Goal: Submit feedback/report problem: Submit feedback/report problem

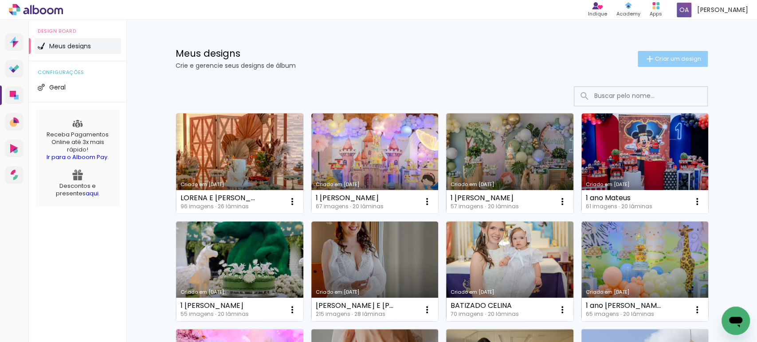
click at [674, 58] on span "Criar um design" at bounding box center [678, 59] width 46 height 6
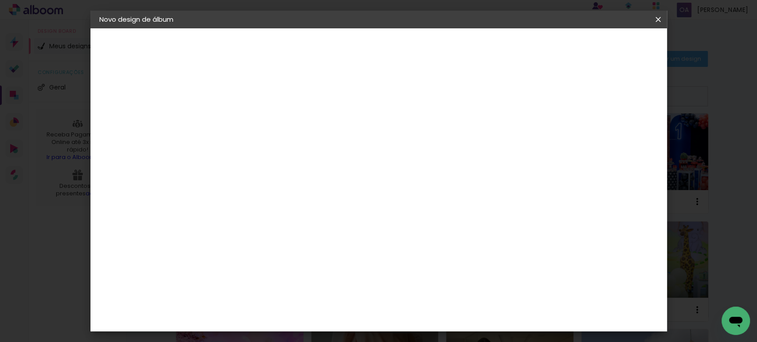
click at [244, 117] on input at bounding box center [244, 119] width 0 height 14
click at [658, 18] on iron-icon at bounding box center [658, 19] width 11 height 9
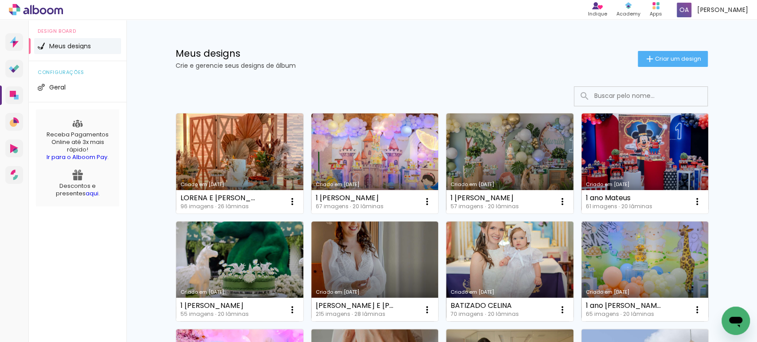
click at [734, 319] on icon "Abrir janela de mensagens" at bounding box center [735, 322] width 13 height 11
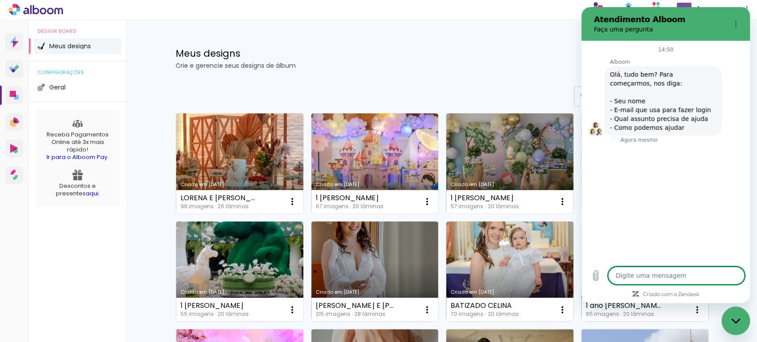
type textarea "x"
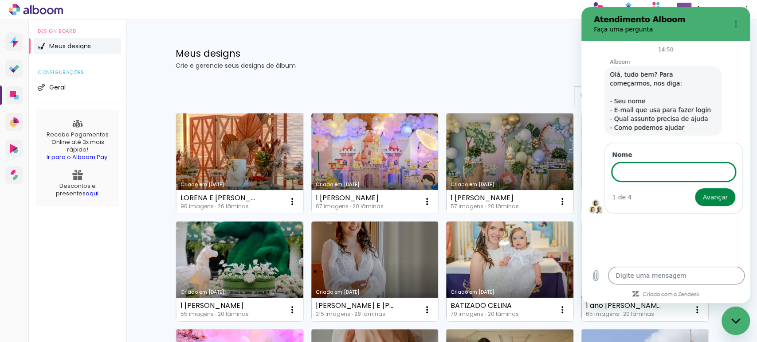
click at [644, 173] on input "Nome" at bounding box center [673, 172] width 123 height 19
type input "OLAVO"
click at [734, 319] on icon "Fechar janela de mensagens" at bounding box center [735, 321] width 9 height 6
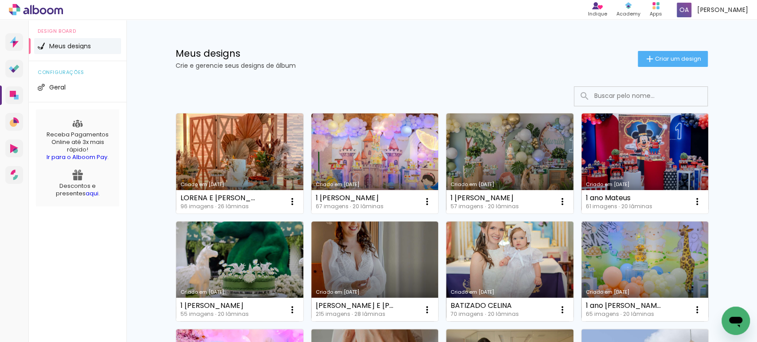
click at [744, 314] on div "Abrir janela de mensagens" at bounding box center [735, 321] width 27 height 27
type textarea "x"
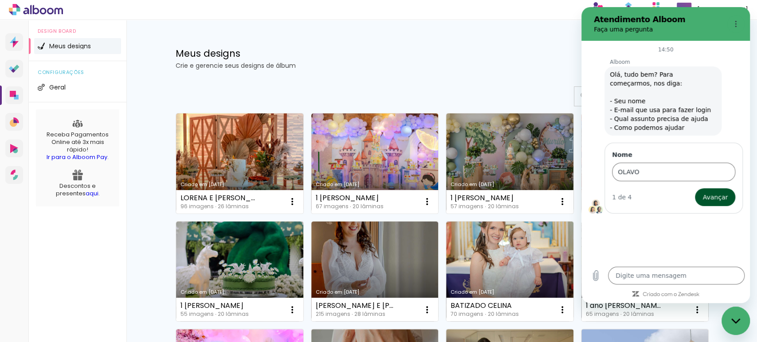
click at [719, 195] on span "Avançar" at bounding box center [714, 197] width 25 height 11
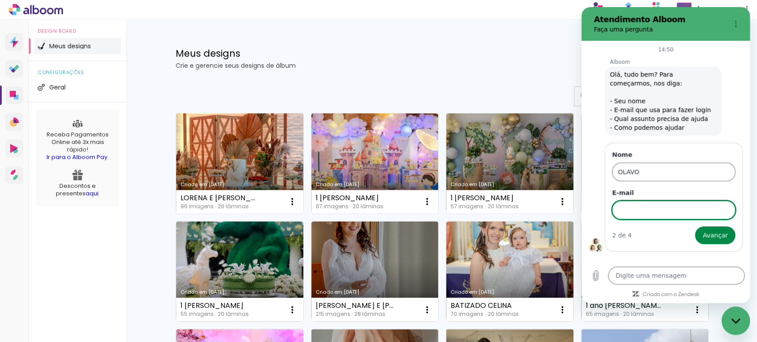
click at [637, 201] on input "E-mail" at bounding box center [673, 210] width 123 height 19
type input "[EMAIL_ADDRESS][DOMAIN_NAME]"
click at [721, 234] on span "Avançar" at bounding box center [714, 235] width 25 height 11
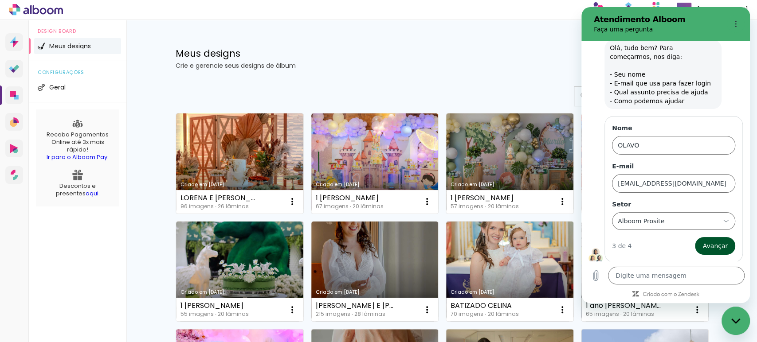
scroll to position [27, 0]
click at [704, 247] on span "Avançar" at bounding box center [714, 245] width 25 height 11
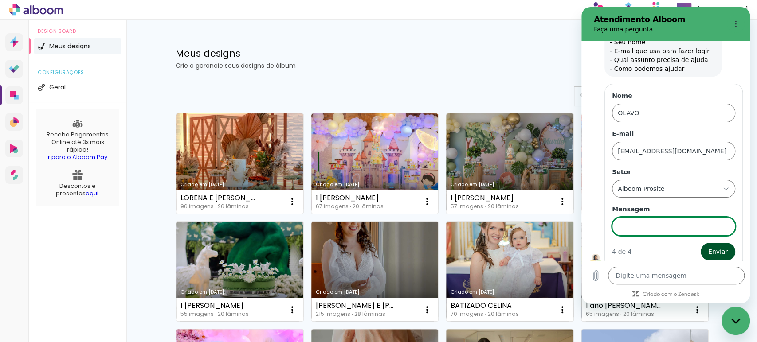
scroll to position [65, 0]
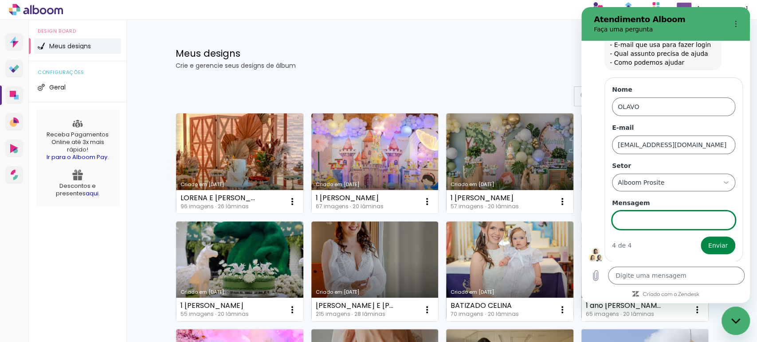
click at [650, 216] on input "Mensagem" at bounding box center [673, 220] width 123 height 19
click at [683, 219] on input "NÃO ESTÁ BAIXANDO" at bounding box center [673, 220] width 123 height 19
click at [710, 220] on input "NÃO ESTÁ BAIXANDO AS FOTOS ESCOLHIDA PELO CLINETE" at bounding box center [673, 220] width 123 height 19
click at [715, 219] on input "NÃO ESTÁ BAIXANDO AS FOTOS ESCOLHIDA PELO CLIENETE" at bounding box center [673, 220] width 123 height 19
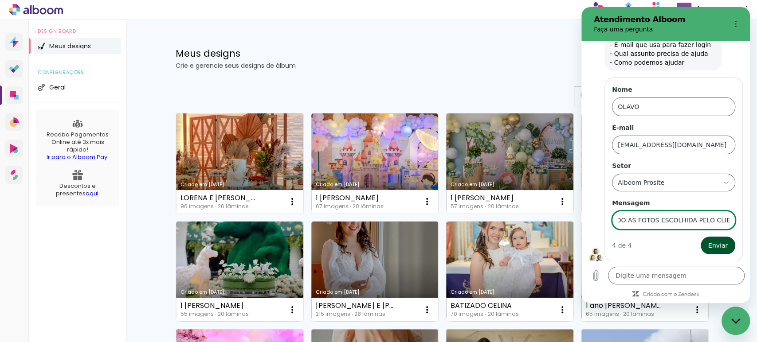
type input "NÃO ESTÁ BAIXANDO AS FOTOS ESCOLHIDA PELO CLIENTE"
click at [715, 243] on span "Enviar" at bounding box center [718, 245] width 20 height 11
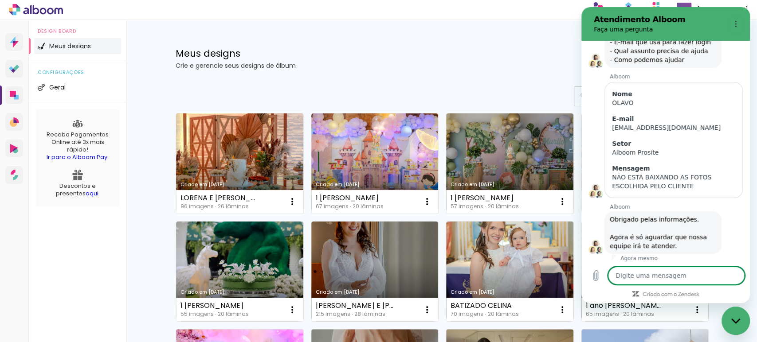
scroll to position [70, 0]
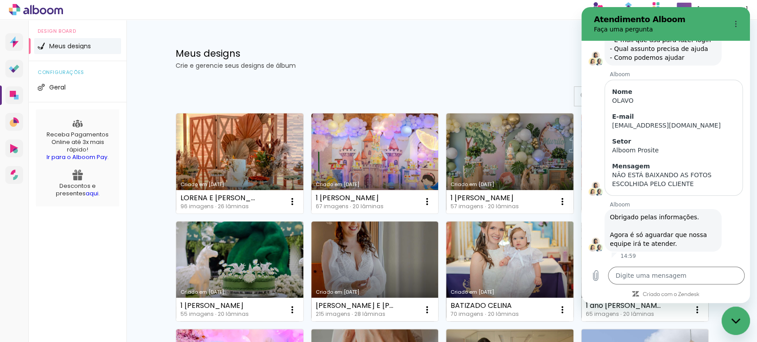
type textarea "x"
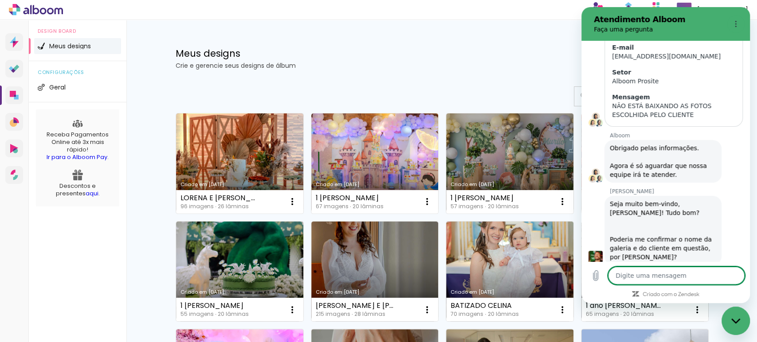
scroll to position [153, 0]
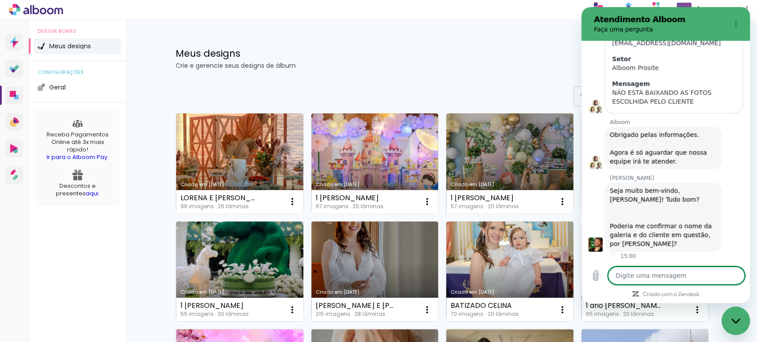
click at [665, 276] on textarea at bounding box center [676, 276] width 137 height 18
type textarea "E"
type textarea "x"
type textarea "EU"
type textarea "x"
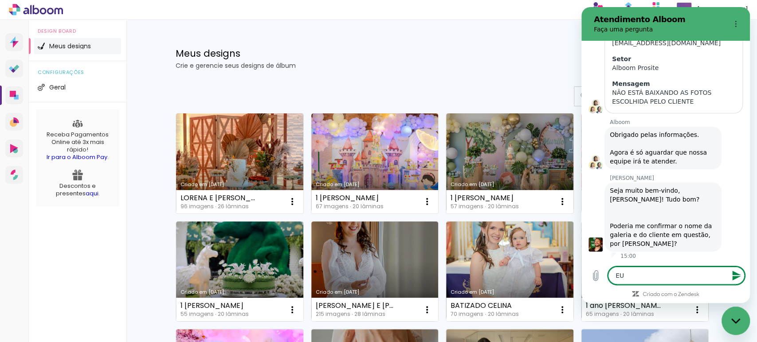
type textarea "EU"
type textarea "x"
type textarea "EU A"
type textarea "x"
type textarea "EU AC"
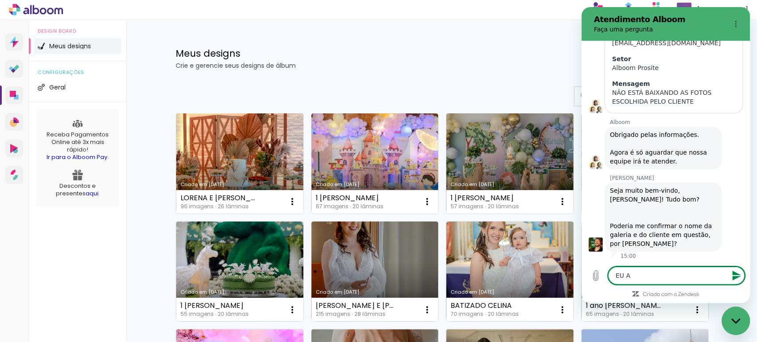
type textarea "x"
type textarea "EU ACE"
type textarea "x"
type textarea "EU ACES"
type textarea "x"
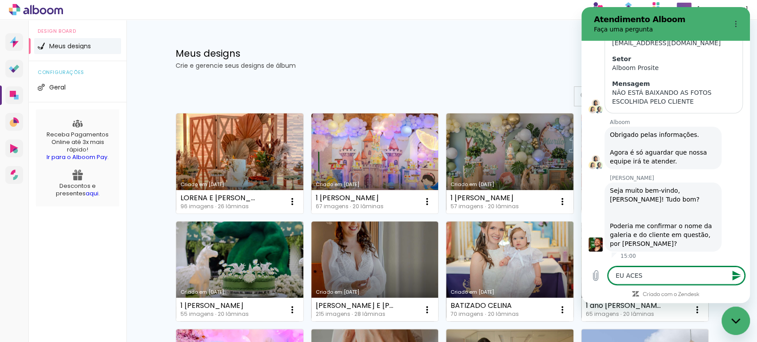
type textarea "EU ACESS"
type textarea "x"
type textarea "EU ACESSO"
type textarea "x"
type textarea "EU ACESSO"
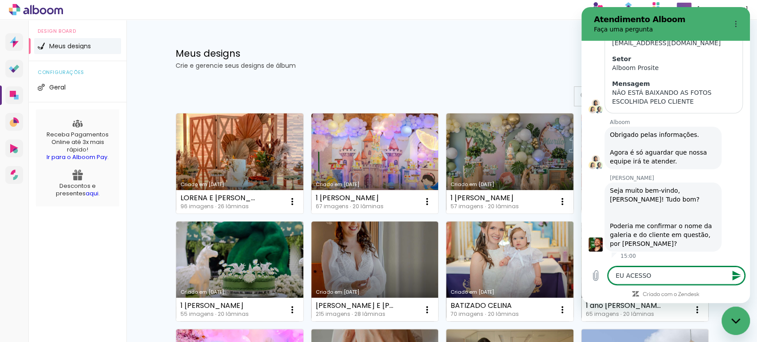
type textarea "x"
type textarea "EU ACESSO P"
type textarea "x"
type textarea "EU ACESSO PE"
type textarea "x"
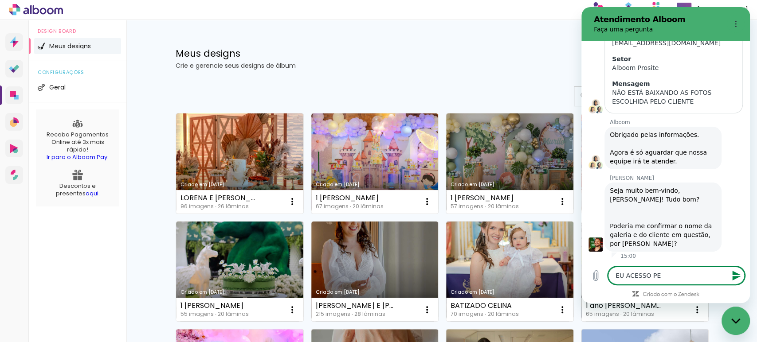
type textarea "EU ACESSO PEL"
type textarea "x"
type textarea "EU ACESSO PELO"
type textarea "x"
type textarea "EU ACESSO PELO"
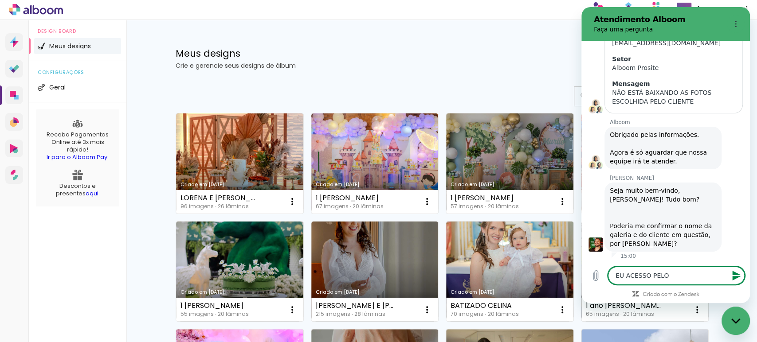
type textarea "x"
type textarea "EU ACESSO PELO L"
type textarea "x"
type textarea "EU ACESSO PELO LO"
type textarea "x"
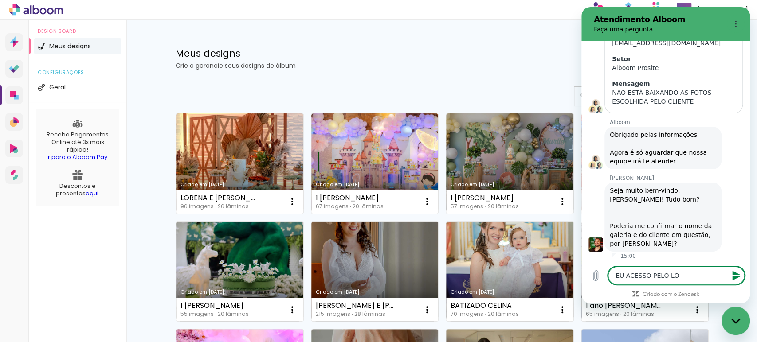
type textarea "EU ACESSO PELO LOG"
type textarea "x"
type textarea "EU ACESSO PELO LOGI"
type textarea "x"
type textarea "EU ACESSO PELO LOGIN"
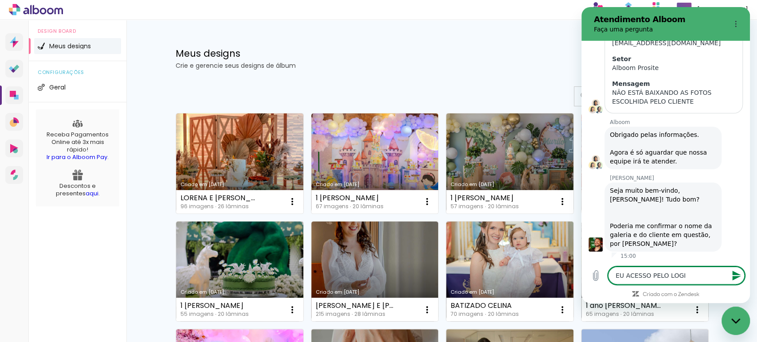
type textarea "x"
type textarea "EU ACESSO PELO LOGINN"
type textarea "x"
type textarea "EU ACESSO PELO LOGIN"
type textarea "x"
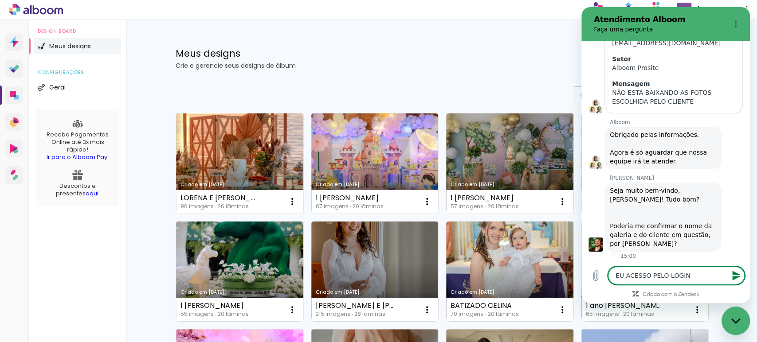
type textarea "EU ACESSO PELO LOGIN"
type textarea "x"
type textarea "EU ACESSO PELO LOGIN D"
type textarea "x"
type textarea "EU ACESSO PELO LOGIN DO"
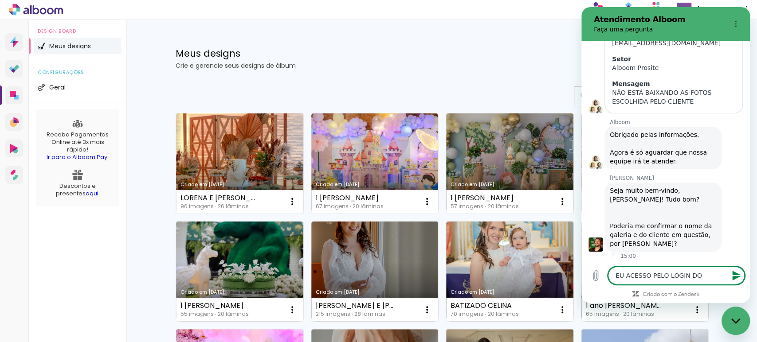
type textarea "x"
type textarea "EU ACESSO PELO LOGIN DO"
type textarea "x"
type textarea "EU ACESSO PELO LOGIN DO C"
type textarea "x"
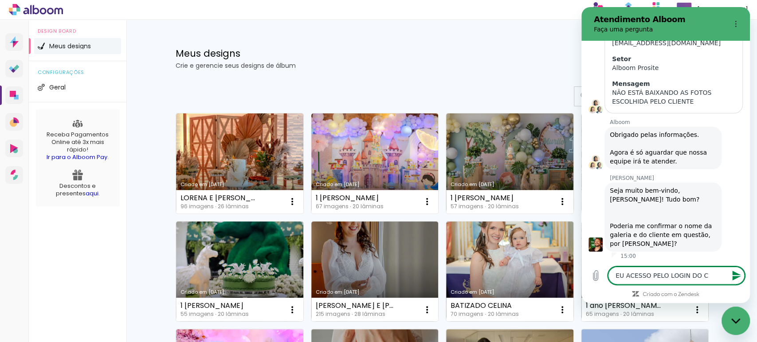
type textarea "EU ACESSO PELO LOGIN DO CL"
type textarea "x"
type textarea "EU ACESSO PELO LOGIN DO CLI"
type textarea "x"
type textarea "EU ACESSO PELO LOGIN DO CLIE"
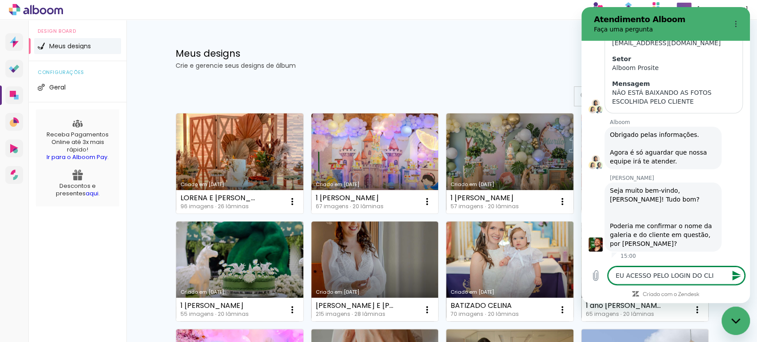
type textarea "x"
type textarea "EU ACESSO PELO LOGIN DO CLIEN"
type textarea "x"
type textarea "EU ACESSO PELO LOGIN DO CLIENT"
type textarea "x"
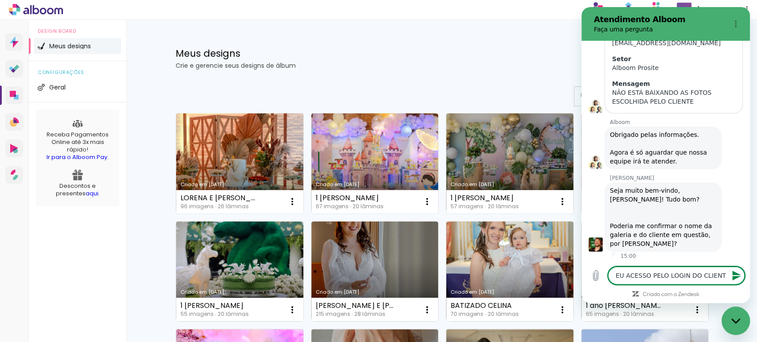
type textarea "EU ACESSO PELO LOGIN DO CLIENTE"
type textarea "x"
type textarea "EU ACESSO PELO LOGIN DO CLIENTE"
type textarea "x"
type textarea "EU ACESSO PELO LOGIN DO CLIENTE P"
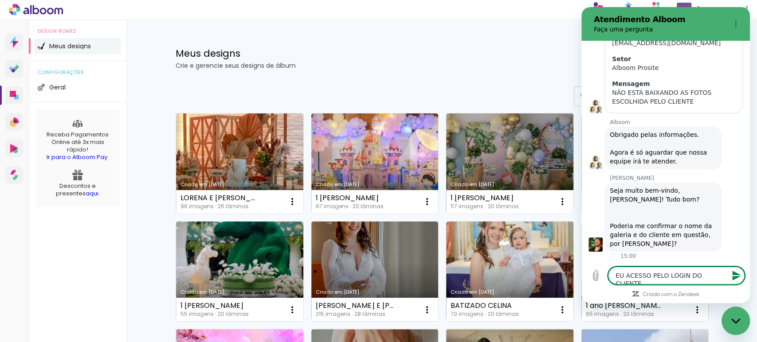
type textarea "x"
type textarea "EU ACESSO PELO LOGIN DO CLIENTE PR"
type textarea "x"
type textarea "EU ACESSO PELO LOGIN DO CLIENTE PRA"
type textarea "x"
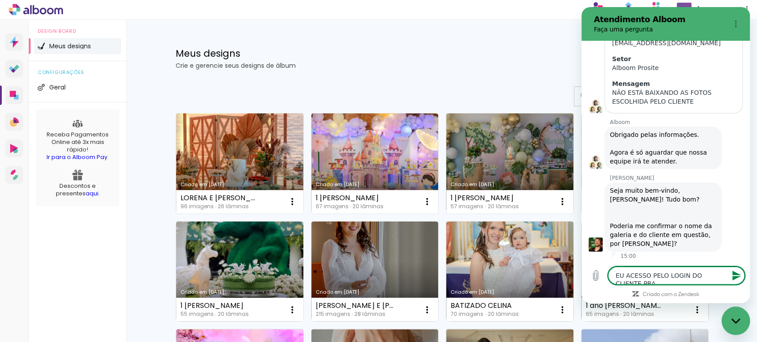
type textarea "EU ACESSO PELO LOGIN DO CLIENTE PRA"
type textarea "x"
type textarea "EU ACESSO PELO LOGIN DO CLIENTE PRA P"
type textarea "x"
type textarea "EU ACESSO PELO LOGIN DO CLIENTE PRA PO"
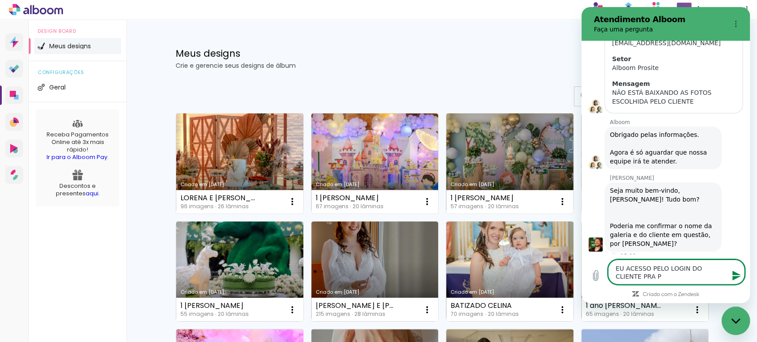
type textarea "x"
type textarea "EU ACESSO PELO LOGIN DO CLIENTE PRA POD"
type textarea "x"
type textarea "EU ACESSO PELO LOGIN DO CLIENTE PRA PODE"
type textarea "x"
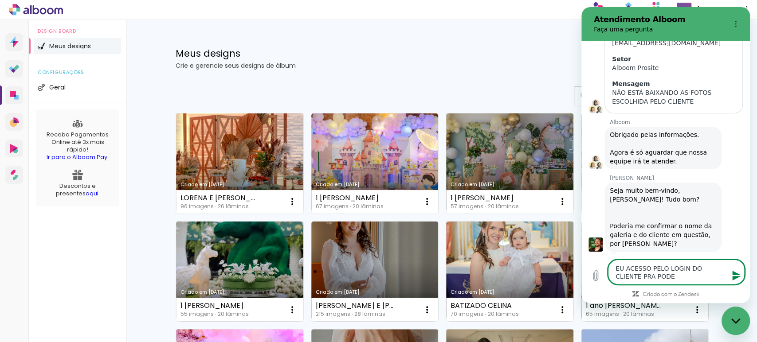
type textarea "EU ACESSO PELO LOGIN DO CLIENTE PRA PODER"
type textarea "x"
type textarea "EU ACESSO PELO LOGIN DO CLIENTE PRA PODER"
type textarea "x"
type textarea "EU ACESSO PELO LOGIN DO CLIENTE PRA PODER B"
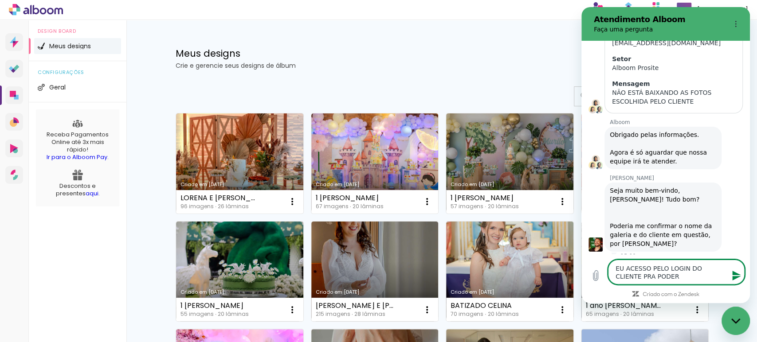
type textarea "x"
type textarea "EU ACESSO PELO LOGIN DO CLIENTE PRA PODER BA"
type textarea "x"
type textarea "EU ACESSO PELO LOGIN DO CLIENTE PRA PODER BAI"
type textarea "x"
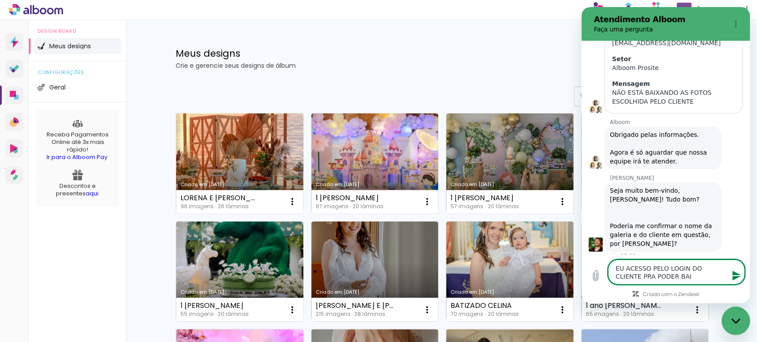
type textarea "EU ACESSO PELO LOGIN DO CLIENTE PRA PODER BAIX"
type textarea "x"
type textarea "EU ACESSO PELO LOGIN DO CLIENTE PRA PODER BAIXA"
type textarea "x"
type textarea "EU ACESSO PELO LOGIN DO CLIENTE PRA PODER BAIXAR"
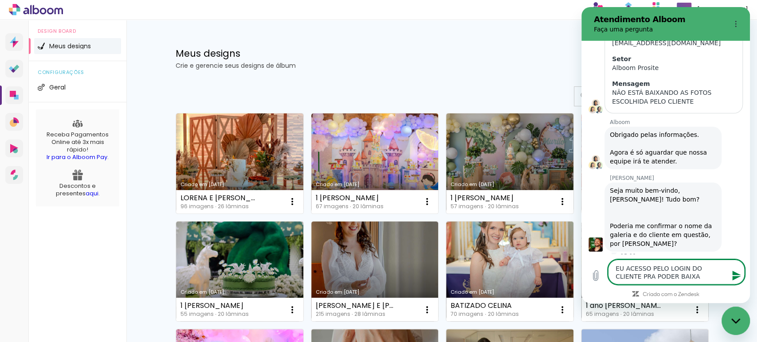
type textarea "x"
type textarea "EU ACESSO PELO LOGIN DO CLIENTE PRA PODER BAIXAR"
type textarea "x"
type textarea "EU ACESSO PELO LOGIN DO CLIENTE PRA PODER BAIXAR A"
type textarea "x"
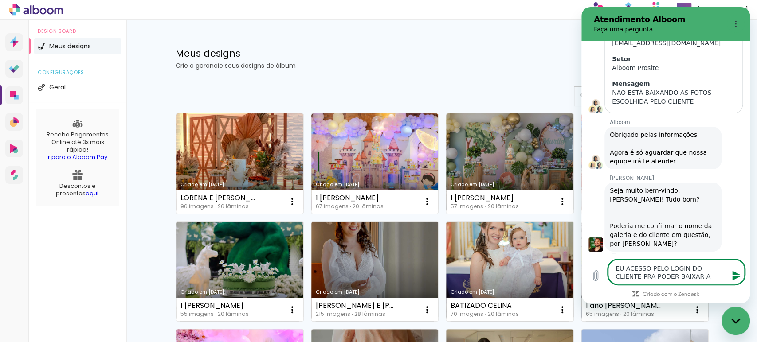
type textarea "EU ACESSO PELO LOGIN DO CLIENTE PRA PODER BAIXAR AS"
type textarea "x"
type textarea "EU ACESSO PELO LOGIN DO CLIENTE PRA PODER BAIXAR AS"
type textarea "x"
type textarea "EU ACESSO PELO LOGIN DO CLIENTE PRA PODER BAIXAR AS F"
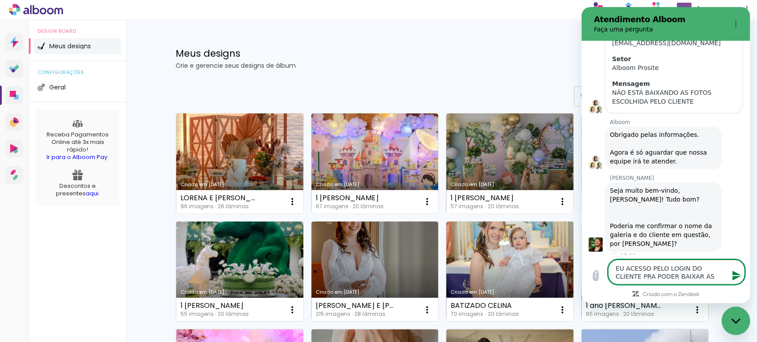
type textarea "x"
type textarea "EU ACESSO PELO LOGIN DO CLIENTE PRA PODER BAIXAR AS FO"
type textarea "x"
type textarea "EU ACESSO PELO LOGIN DO CLIENTE PRA PODER BAIXAR AS FOT"
type textarea "x"
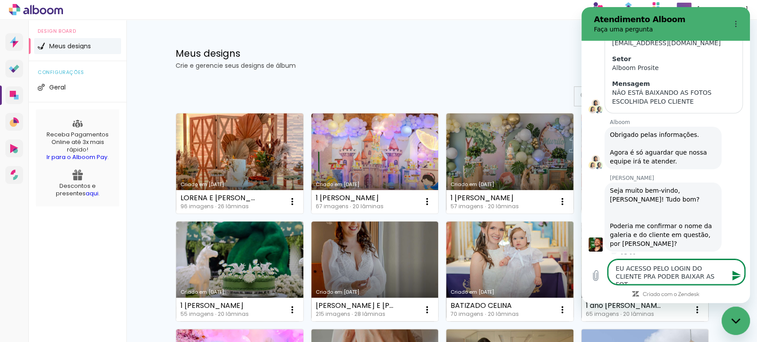
type textarea "EU ACESSO PELO LOGIN DO CLIENTE PRA PODER BAIXAR AS FOTO"
type textarea "x"
type textarea "EU ACESSO PELO LOGIN DO CLIENTE PRA PODER BAIXAR AS FOTOS"
type textarea "x"
type textarea "EU ACESSO PELO LOGIN DO CLIENTE PRA PODER BAIXAR AS FOTOS"
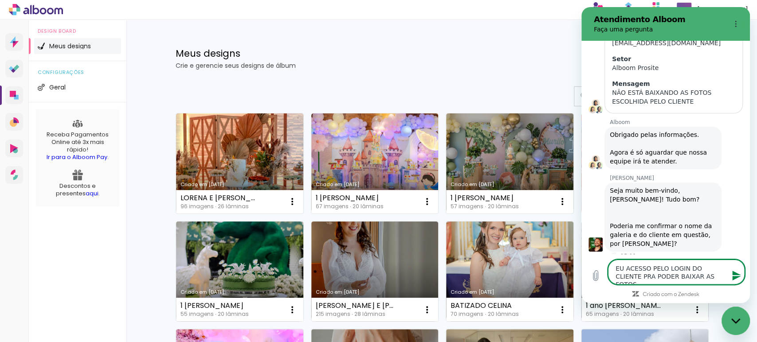
type textarea "x"
type textarea "EU ACESSO PELO LOGIN DO CLIENTE PRA PODER BAIXAR AS FOTOS P"
type textarea "x"
type textarea "EU ACESSO PELO LOGIN DO CLIENTE PRA PODER BAIXAR AS FOTOS PA"
type textarea "x"
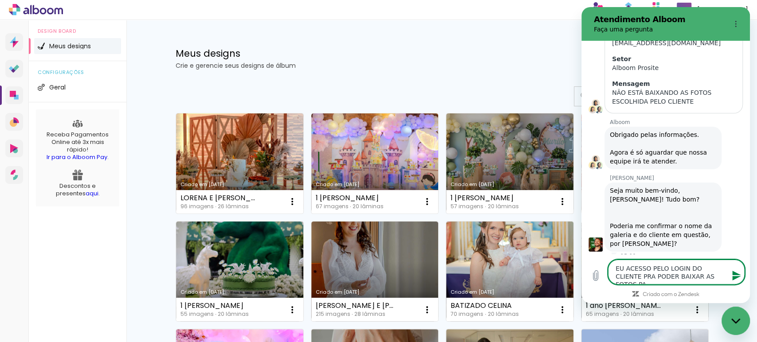
type textarea "EU ACESSO PELO LOGIN DO CLIENTE PRA PODER BAIXAR AS FOTOS PAR"
type textarea "x"
type textarea "EU ACESSO PELO LOGIN DO CLIENTE PRA PODER BAIXAR AS FOTOS PARA"
type textarea "x"
type textarea "EU ACESSO PELO LOGIN DO CLIENTE PRA PODER BAIXAR AS FOTOS PARA"
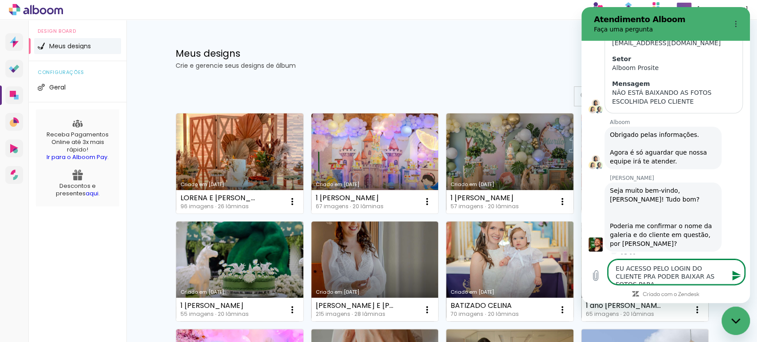
type textarea "x"
type textarea "EU ACESSO PELO LOGIN DO CLIENTE PRA PODER BAIXAR AS FOTOS PARA E"
type textarea "x"
type textarea "EU ACESSO PELO LOGIN DO CLIENTE PRA PODER BAIXAR AS FOTOS PARA EX"
type textarea "x"
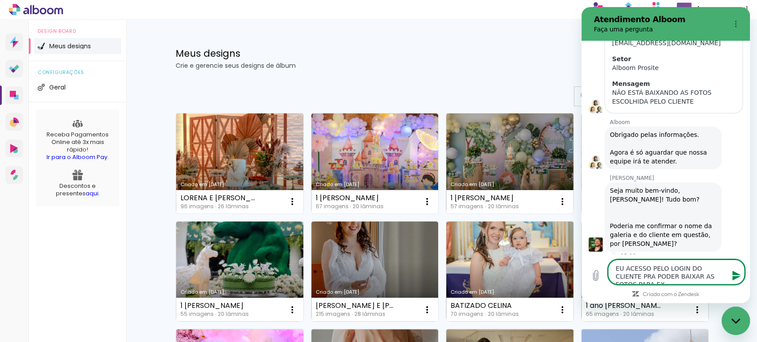
type textarea "EU ACESSO PELO LOGIN DO CLIENTE PRA PODER BAIXAR AS FOTOS PARA EXP"
type textarea "x"
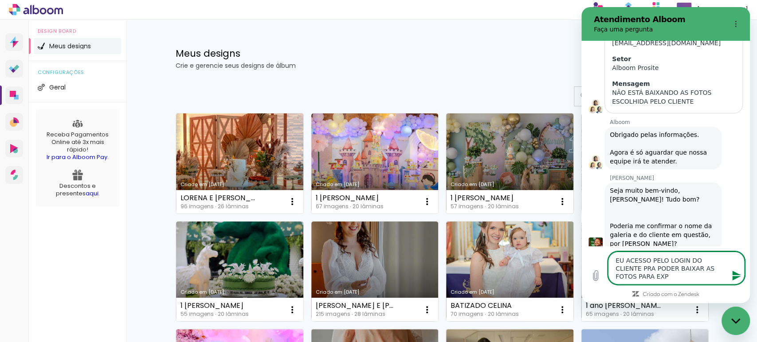
type textarea "EU ACESSO PELO LOGIN DO CLIENTE PRA PODER BAIXAR AS FOTOS PARA EXPO"
type textarea "x"
type textarea "EU ACESSO PELO LOGIN DO CLIENTE PRA PODER BAIXAR AS FOTOS PARA EXPOR"
type textarea "x"
type textarea "EU ACESSO PELO LOGIN DO CLIENTE PRA PODER BAIXAR AS FOTOS PARA EXPORT"
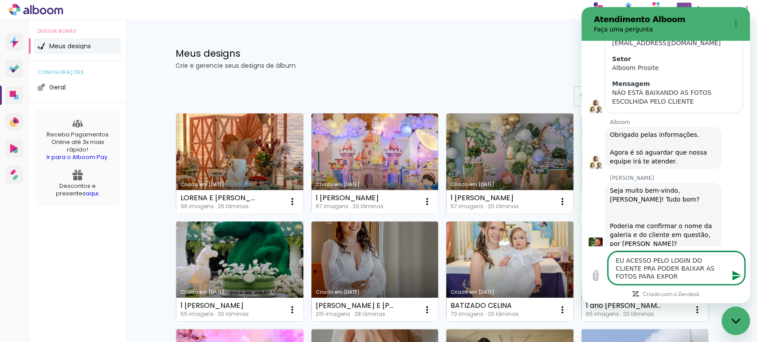
type textarea "x"
type textarea "EU ACESSO PELO LOGIN DO CLIENTE PRA PODER BAIXAR AS FOTOS PARA EXPORTA"
type textarea "x"
type textarea "EU ACESSO PELO LOGIN DO CLIENTE PRA PODER BAIXAR AS FOTOS PARA EXPORTAR"
type textarea "x"
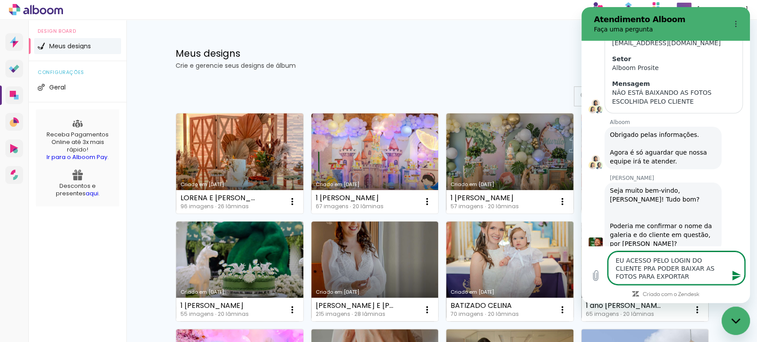
type textarea "EU ACESSO PELO LOGIN DO CLIENTE PRA PODER BAIXAR AS FOTOS PARA EXPORTAR"
type textarea "x"
type textarea "EU ACESSO PELO LOGIN DO CLIENTE PRA PODER BAIXAR AS FOTOS PARA EXPORTAR P"
type textarea "x"
type textarea "EU ACESSO PELO LOGIN DO CLIENTE PRA PODER BAIXAR AS FOTOS PARA EXPORTAR PA"
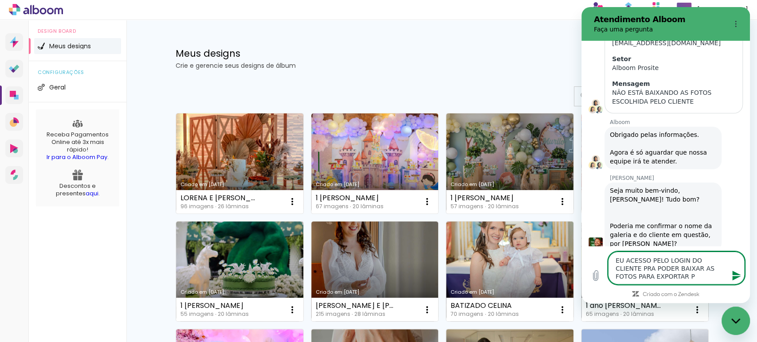
type textarea "x"
type textarea "EU ACESSO PELO LOGIN DO CLIENTE PRA PODER BAIXAR AS FOTOS PARA EXPORTAR PAR"
type textarea "x"
type textarea "EU ACESSO PELO LOGIN DO CLIENTE PRA PODER BAIXAR AS FOTOS PARA EXPORTAR PARA"
type textarea "x"
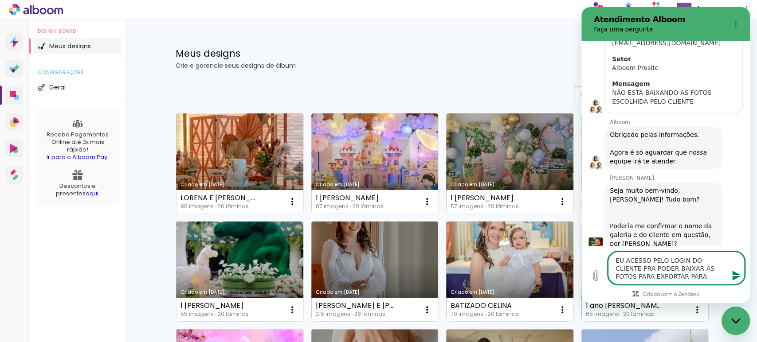
type textarea "EU ACESSO PELO LOGIN DO CLIENTE PRA PODER BAIXAR AS FOTOS PARA EXPORTAR PARA"
type textarea "x"
type textarea "EU ACESSO PELO LOGIN DO CLIENTE PRA PODER BAIXAR AS FOTOS PARA EXPORTAR PARA O"
type textarea "x"
type textarea "EU ACESSO PELO LOGIN DO CLIENTE PRA PODER BAIXAR AS FOTOS PARA EXPORTAR PARA O"
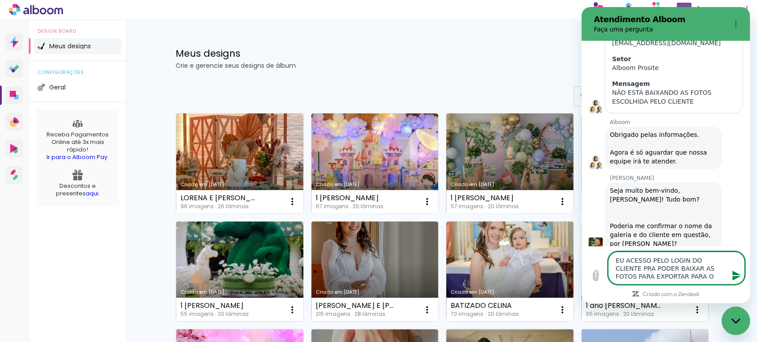
type textarea "x"
type textarea "EU ACESSO PELO LOGIN DO CLIENTE PRA PODER BAIXAR AS FOTOS PARA EXPORTAR PARA O P"
type textarea "x"
type textarea "EU ACESSO PELO LOGIN DO CLIENTE PRA PODER BAIXAR AS FOTOS PARA EXPORTAR PARA O …"
type textarea "x"
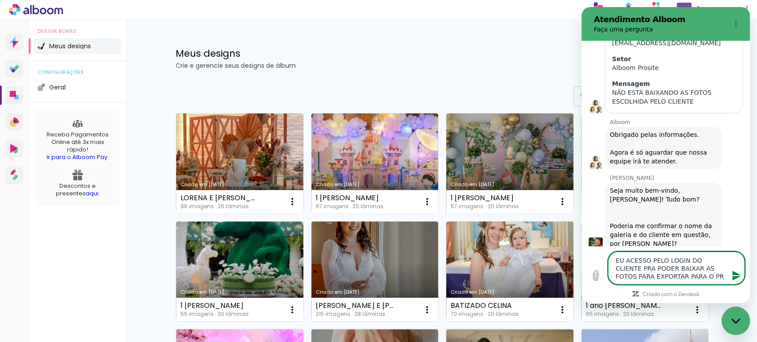
type textarea "EU ACESSO PELO LOGIN DO CLIENTE PRA PODER BAIXAR AS FOTOS PARA EXPORTAR PARA O …"
type textarea "x"
type textarea "EU ACESSO PELO LOGIN DO CLIENTE PRA PODER BAIXAR AS FOTOS PARA EXPORTAR PARA O …"
type textarea "x"
type textarea "EU ACESSO PELO LOGIN DO CLIENTE PRA PODER BAIXAR AS FOTOS PARA EXPORTAR PARA O …"
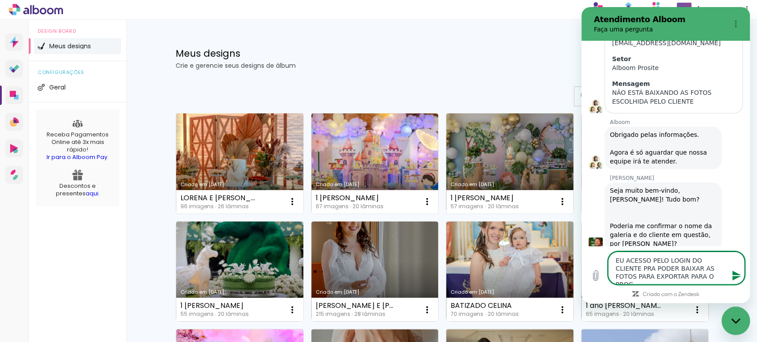
type textarea "x"
type textarea "EU ACESSO PELO LOGIN DO CLIENTE PRA PODER BAIXAR AS FOTOS PARA EXPORTAR PARA O …"
type textarea "x"
type textarea "EU ACESSO PELO LOGIN DO CLIENTE PRA PODER BAIXAR AS FOTOS PARA EXPORTAR PARA O …"
type textarea "x"
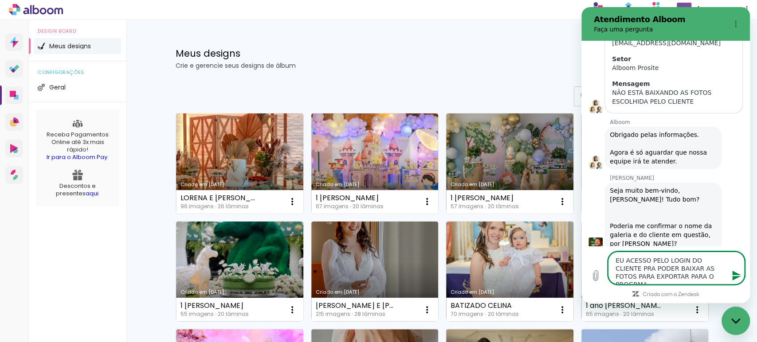
type textarea "EU ACESSO PELO LOGIN DO CLIENTE PRA PODER BAIXAR AS FOTOS PARA EXPORTAR PARA O …"
type textarea "x"
type textarea "EU ACESSO PELO LOGIN DO CLIENTE PRA PODER BAIXAR AS FOTOS PARA EXPORTAR PARA O …"
type textarea "x"
type textarea "EU ACESSO PELO LOGIN DO CLIENTE PRA PODER BAIXAR AS FOTOS PARA EXPORTAR PARA O …"
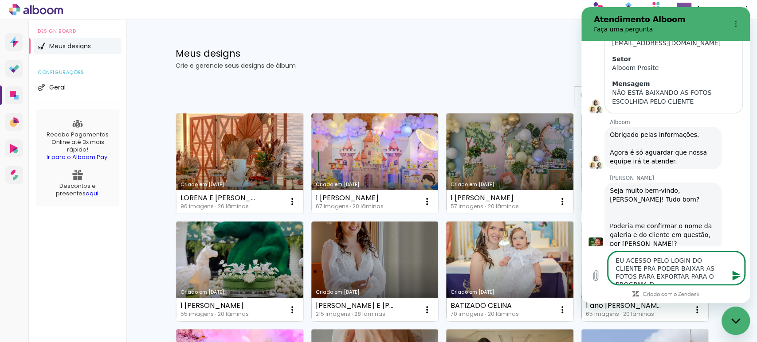
type textarea "x"
type textarea "EU ACESSO PELO LOGIN DO CLIENTE PRA PODER BAIXAR AS FOTOS PARA EXPORTAR PARA O …"
type textarea "x"
type textarea "EU ACESSO PELO LOGIN DO CLIENTE PRA PODER BAIXAR AS FOTOS PARA EXPORTAR PARA O …"
type textarea "x"
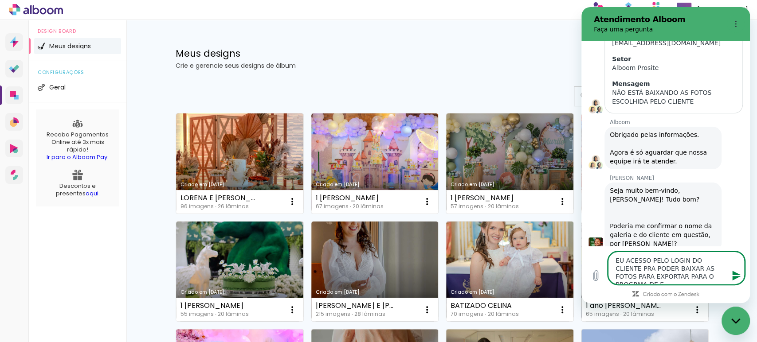
type textarea "EU ACESSO PELO LOGIN DO CLIENTE PRA PODER BAIXAR AS FOTOS PARA EXPORTAR PARA O …"
type textarea "x"
type textarea "EU ACESSO PELO LOGIN DO CLIENTE PRA PODER BAIXAR AS FOTOS PARA EXPORTAR PARA O …"
type textarea "x"
type textarea "EU ACESSO PELO LOGIN DO CLIENTE PRA PODER BAIXAR AS FOTOS PARA EXPORTAR PARA O …"
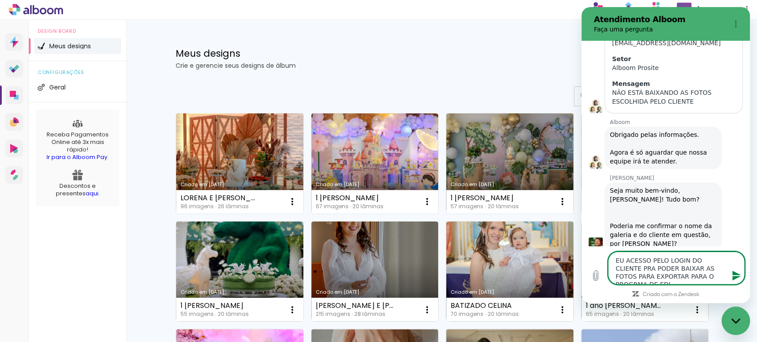
type textarea "x"
type textarea "EU ACESSO PELO LOGIN DO CLIENTE PRA PODER BAIXAR AS FOTOS PARA EXPORTAR PARA O …"
type textarea "x"
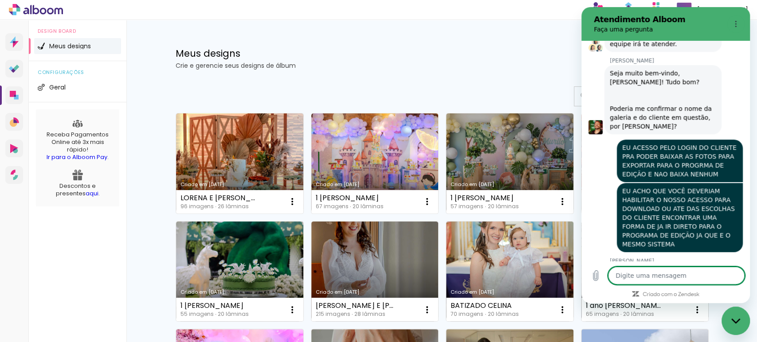
scroll to position [403, 0]
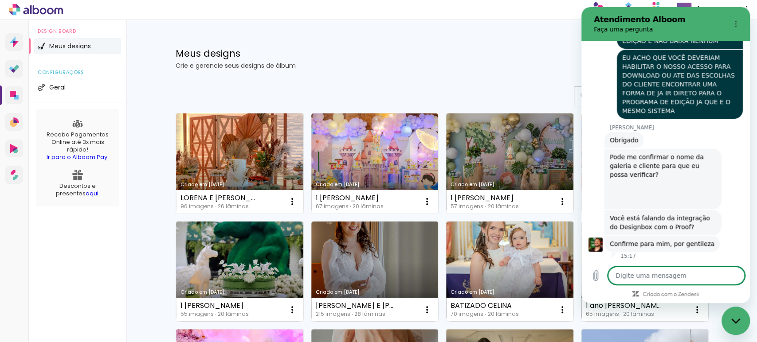
click at [656, 277] on textarea at bounding box center [676, 276] width 137 height 18
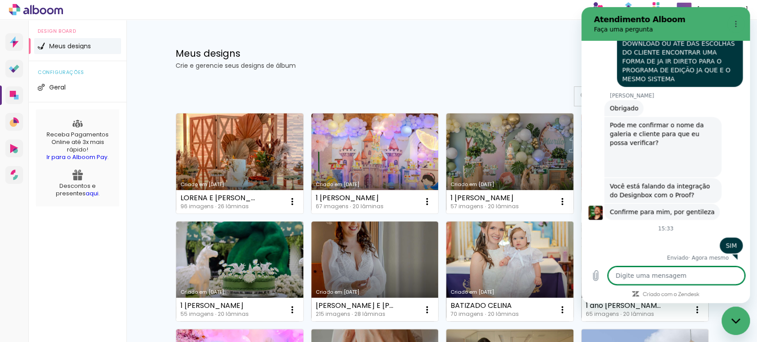
scroll to position [437, 0]
click at [515, 61] on div "Meus designs Crie e gerencie seus designs de álbum" at bounding box center [407, 59] width 462 height 20
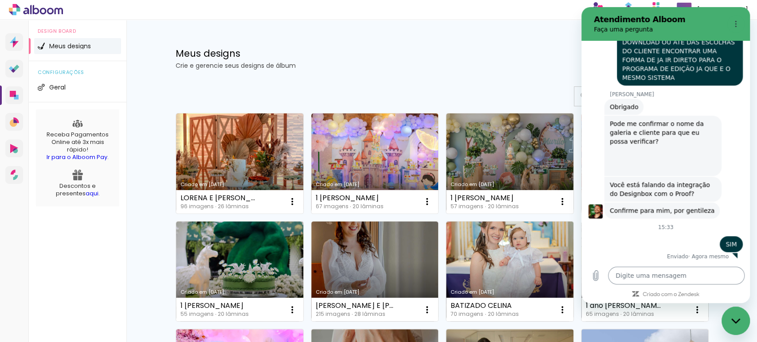
click at [640, 279] on textarea at bounding box center [676, 276] width 137 height 18
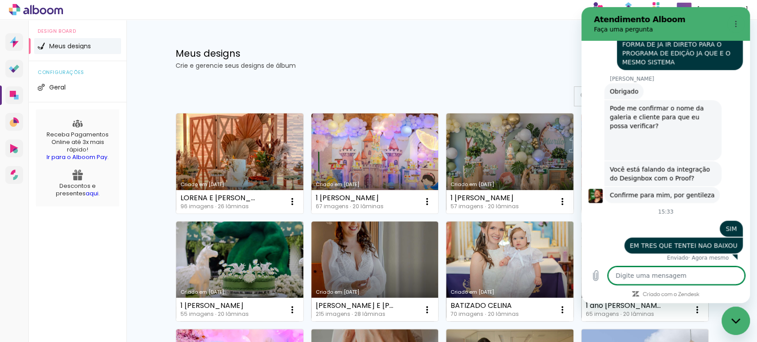
scroll to position [454, 0]
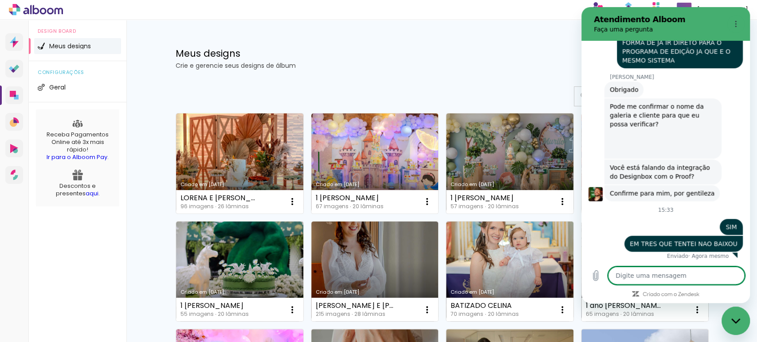
click at [740, 320] on icon "Fechar janela de mensagens" at bounding box center [735, 321] width 9 height 6
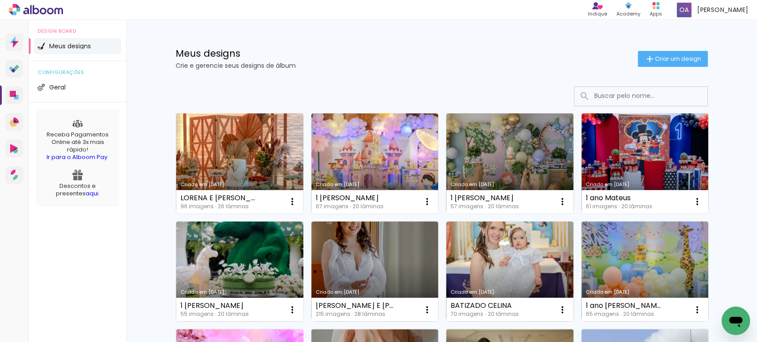
click at [743, 321] on icon "Abrir janela de mensagens" at bounding box center [736, 321] width 16 height 16
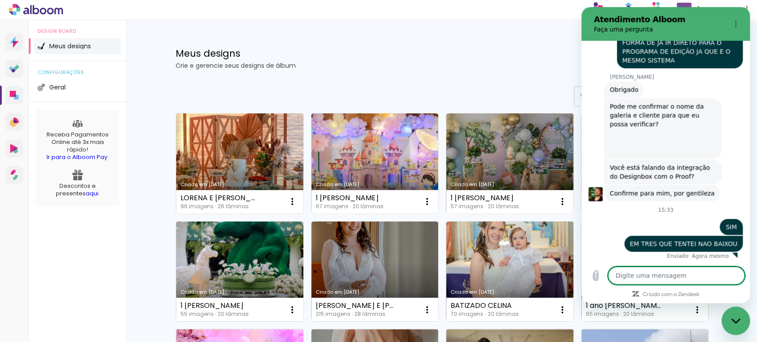
scroll to position [0, 0]
click at [660, 278] on textarea at bounding box center [676, 276] width 137 height 18
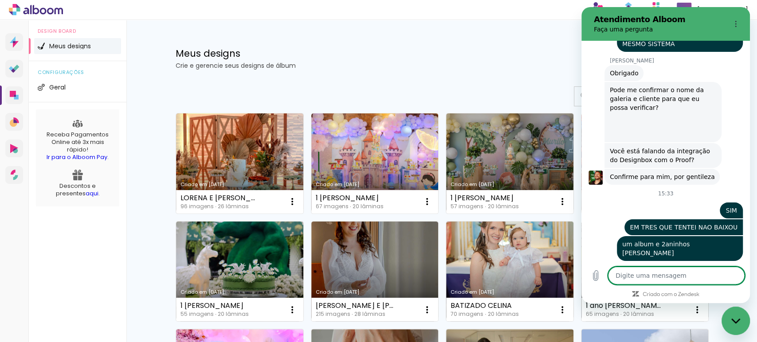
scroll to position [471, 0]
click at [644, 274] on textarea at bounding box center [676, 276] width 137 height 18
click at [597, 281] on button "Carregar arquivo" at bounding box center [596, 276] width 18 height 18
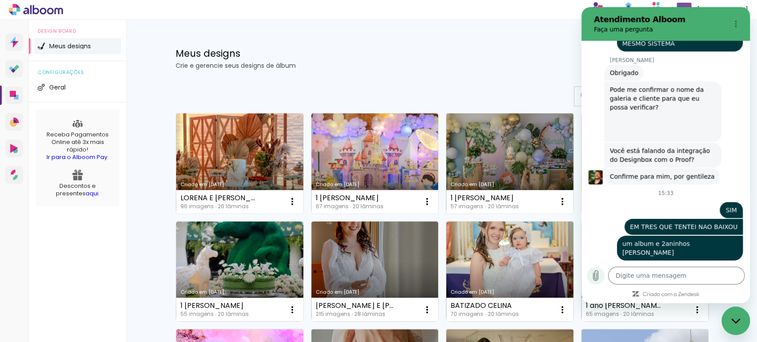
click at [595, 273] on icon "Carregar arquivo" at bounding box center [595, 275] width 11 height 11
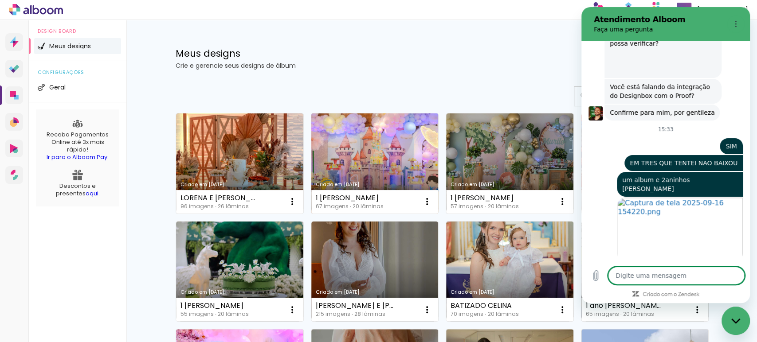
scroll to position [536, 0]
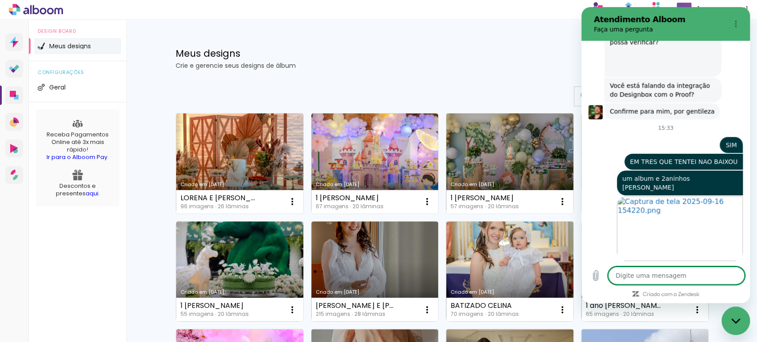
click at [366, 55] on h1 "Meus designs" at bounding box center [407, 53] width 462 height 9
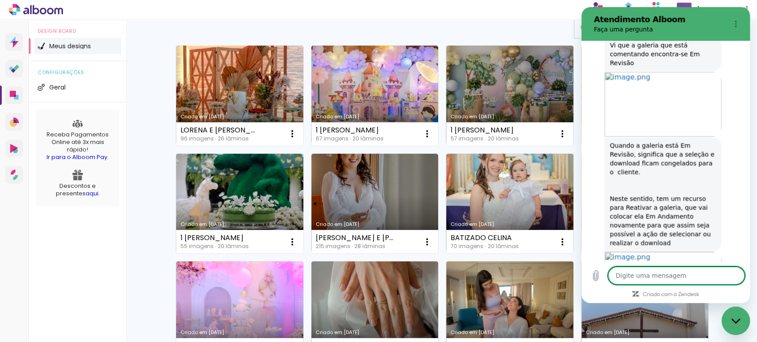
scroll to position [828, 0]
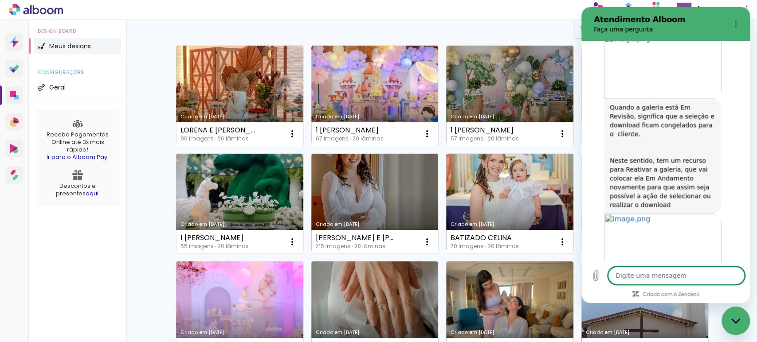
click at [634, 274] on textarea at bounding box center [676, 276] width 137 height 18
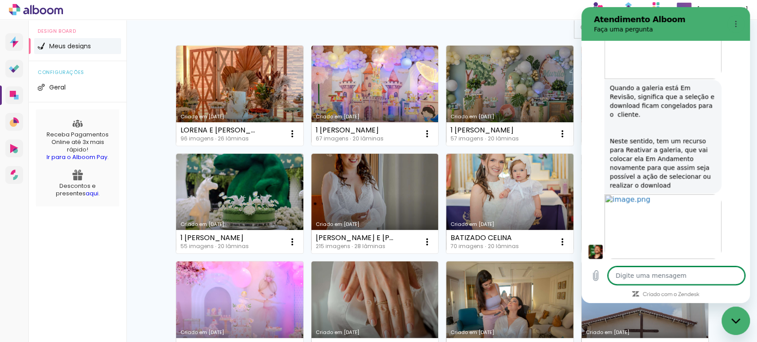
scroll to position [850, 0]
click at [659, 2] on rect at bounding box center [657, 3] width 3 height 3
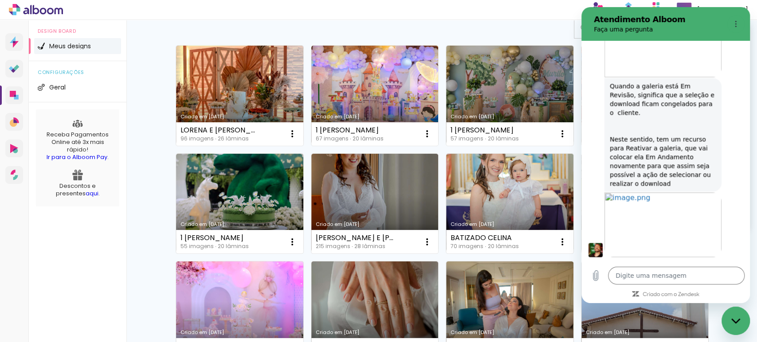
drag, startPoint x: 740, startPoint y: 316, endPoint x: 1404, endPoint y: 469, distance: 680.8
click at [740, 316] on div "Fechar janela de mensagens" at bounding box center [735, 321] width 27 height 27
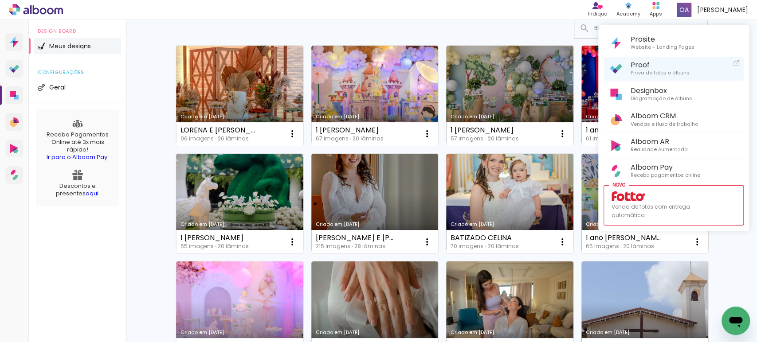
click at [642, 69] on span "Prova de fotos e álbuns" at bounding box center [659, 73] width 59 height 8
click at [737, 321] on icon "Abrir janela de mensagens" at bounding box center [735, 322] width 13 height 11
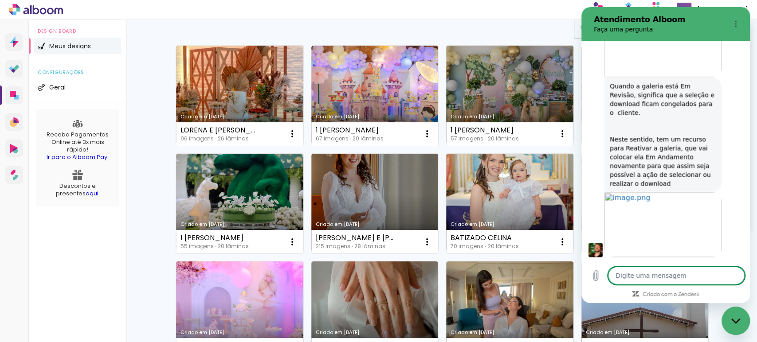
scroll to position [0, 0]
click at [677, 278] on textarea at bounding box center [676, 276] width 137 height 18
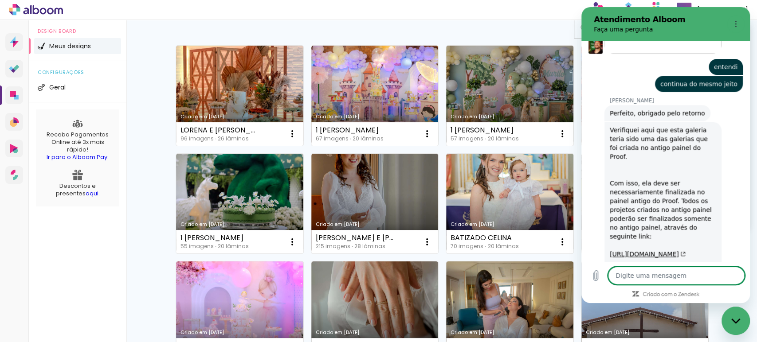
scroll to position [1043, 0]
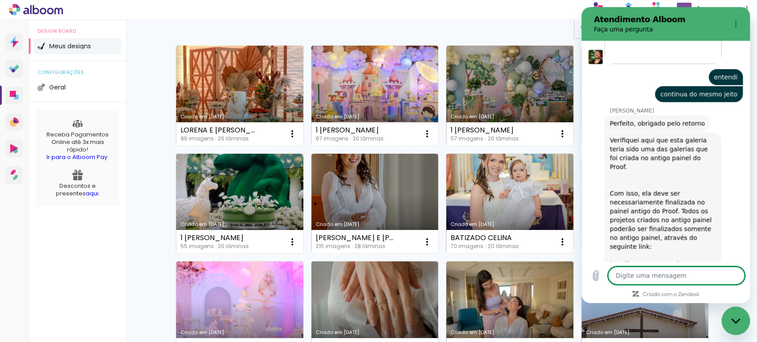
click at [664, 261] on link "[URL][DOMAIN_NAME]" at bounding box center [648, 264] width 76 height 7
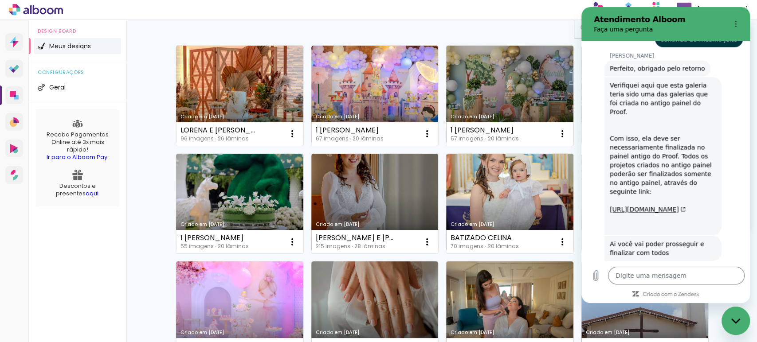
scroll to position [1114, 0]
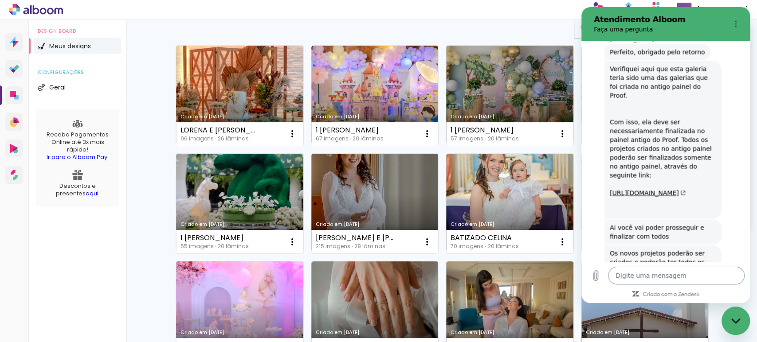
click at [650, 281] on textarea at bounding box center [676, 276] width 137 height 18
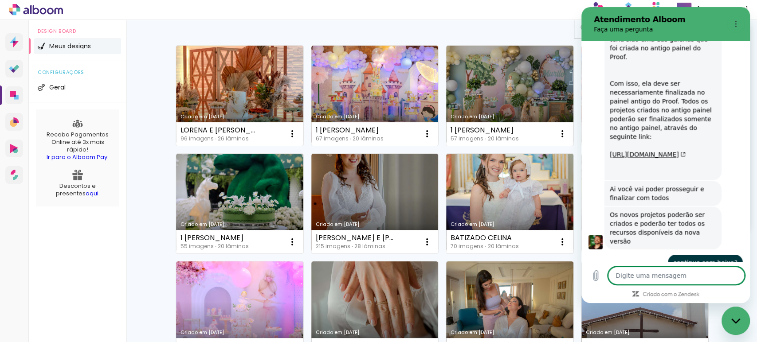
scroll to position [1191, 0]
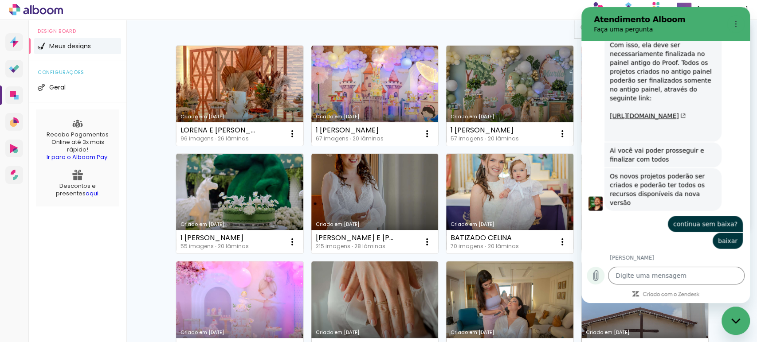
click at [597, 272] on icon "Carregar arquivo" at bounding box center [595, 275] width 11 height 11
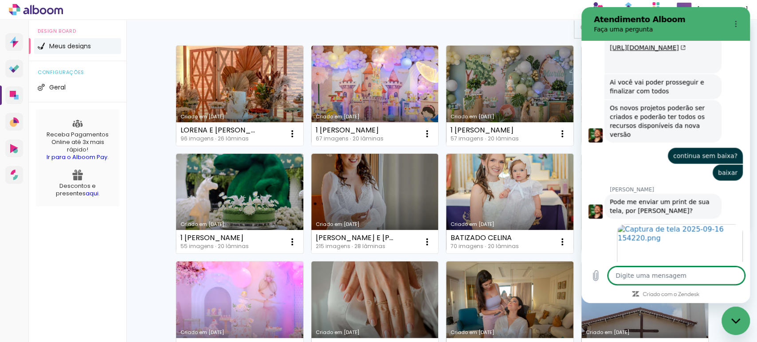
scroll to position [1261, 0]
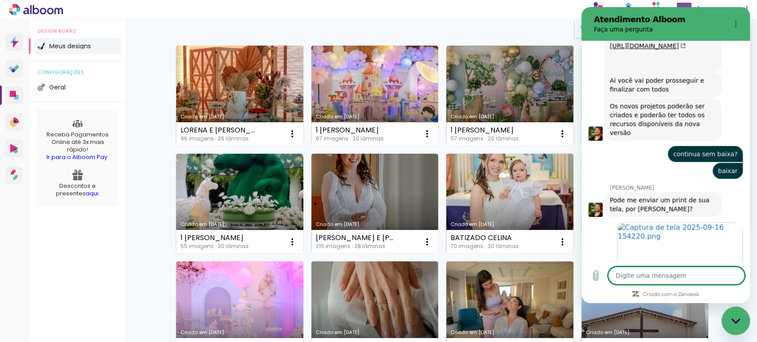
click at [661, 277] on textarea at bounding box center [676, 276] width 137 height 18
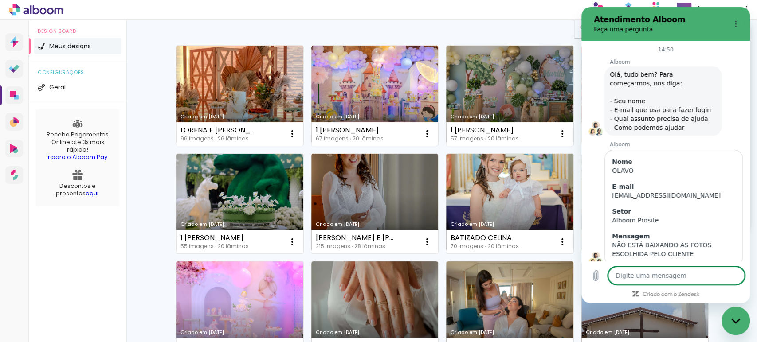
scroll to position [1562, 0]
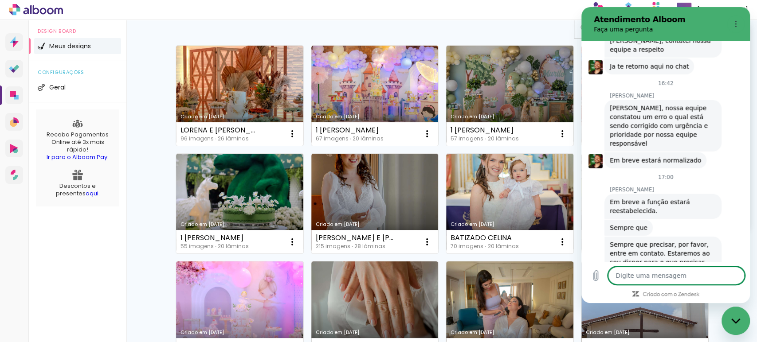
click at [740, 321] on div "Fechar janela de mensagens" at bounding box center [735, 321] width 27 height 27
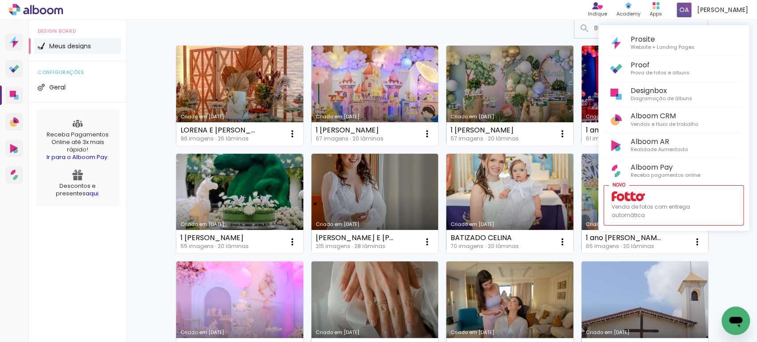
drag, startPoint x: 752, startPoint y: 77, endPoint x: 756, endPoint y: 52, distance: 25.1
click at [756, 52] on div at bounding box center [378, 171] width 757 height 342
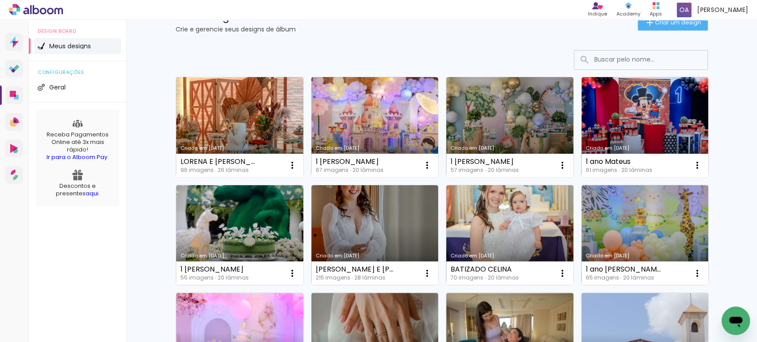
scroll to position [0, 0]
